Goal: Information Seeking & Learning: Find contact information

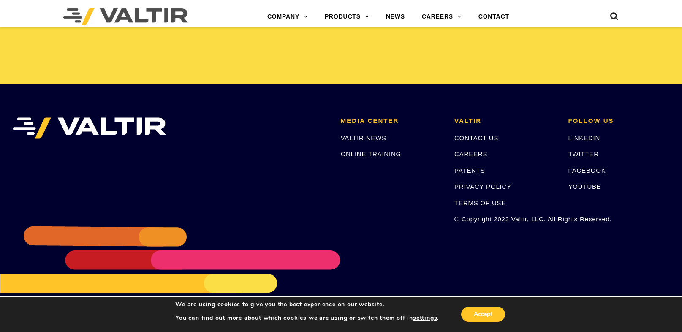
scroll to position [1783, 0]
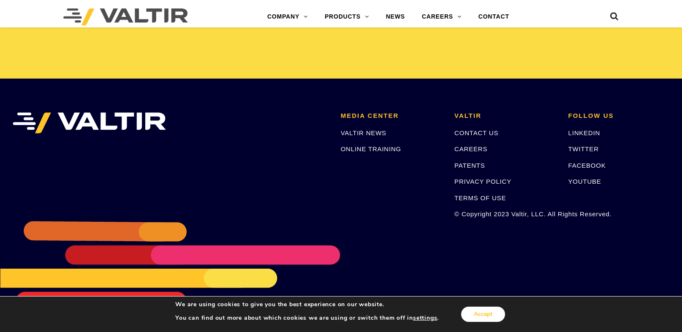
click at [484, 310] on button "Accept" at bounding box center [483, 314] width 44 height 15
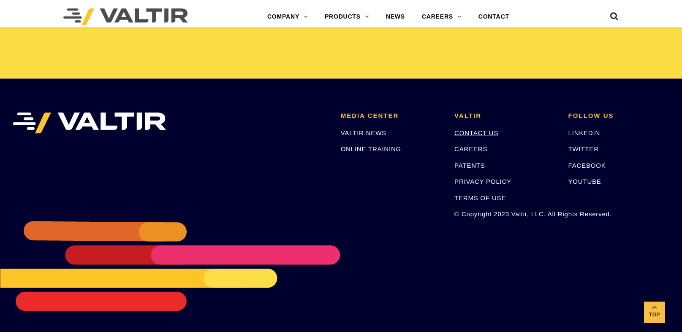
click at [485, 133] on link "CONTACT US" at bounding box center [476, 132] width 44 height 7
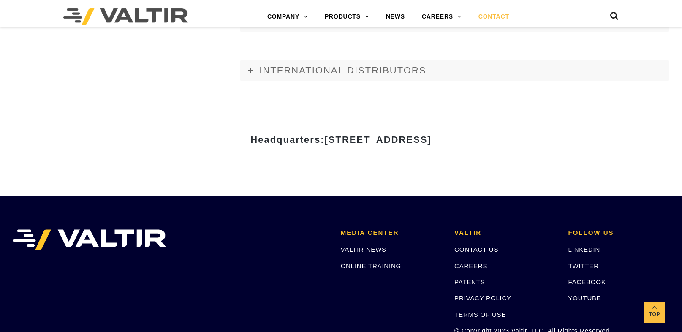
scroll to position [1043, 0]
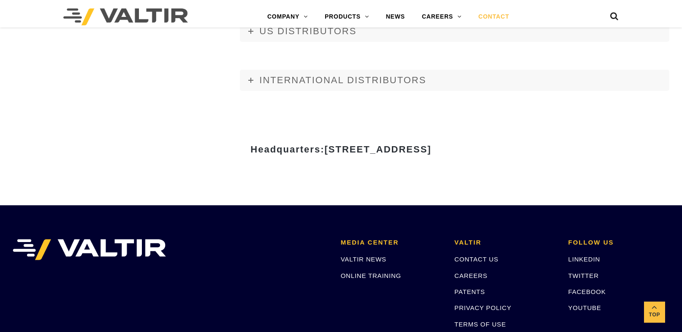
drag, startPoint x: 243, startPoint y: 148, endPoint x: 517, endPoint y: 148, distance: 274.0
click at [517, 148] on h3 "Headquarters: [STREET_ADDRESS]" at bounding box center [341, 149] width 494 height 10
copy span "[STREET_ADDRESS]"
